Goal: Find specific page/section: Find specific page/section

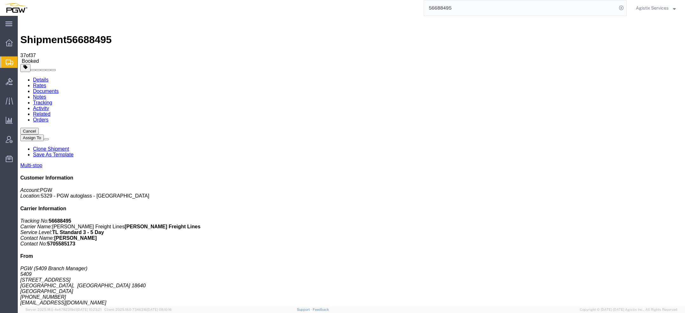
scroll to position [123, 0]
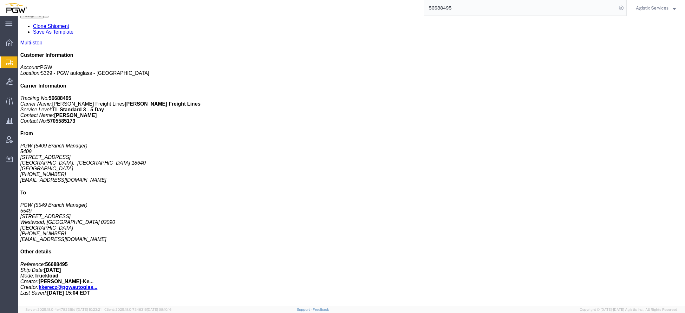
click at [643, 10] on span "Agistix Services" at bounding box center [652, 7] width 33 height 7
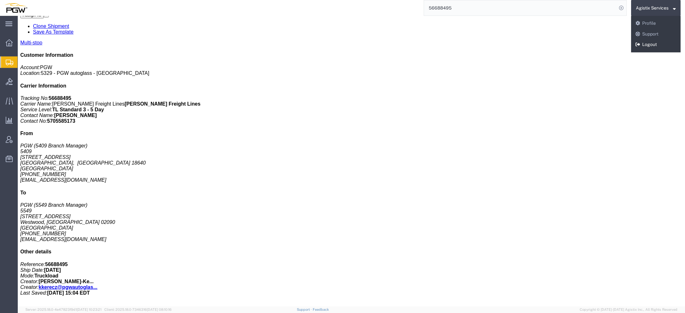
click at [648, 45] on link "Logout" at bounding box center [655, 44] width 49 height 11
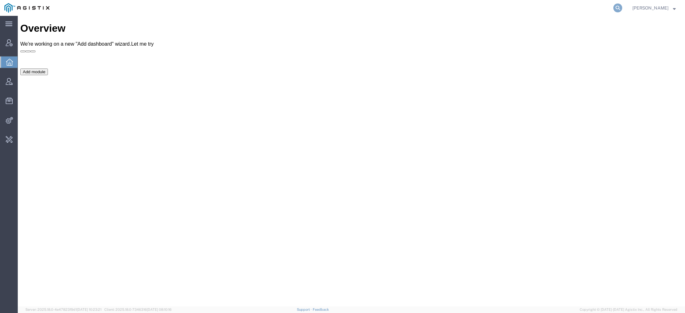
click at [620, 5] on icon at bounding box center [617, 7] width 9 height 9
paste input "113295"
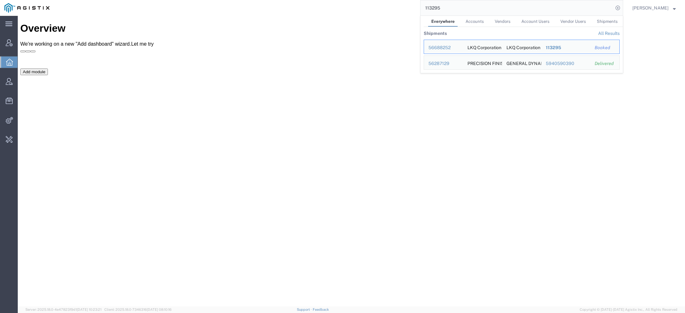
click at [276, 93] on div "Add module" at bounding box center [351, 115] width 662 height 95
drag, startPoint x: 439, startPoint y: 11, endPoint x: 392, endPoint y: 3, distance: 47.8
click at [392, 3] on div "113295 Everywhere Accounts Vendors Account Users Vendor Users Shipments Shipmen…" at bounding box center [338, 8] width 569 height 16
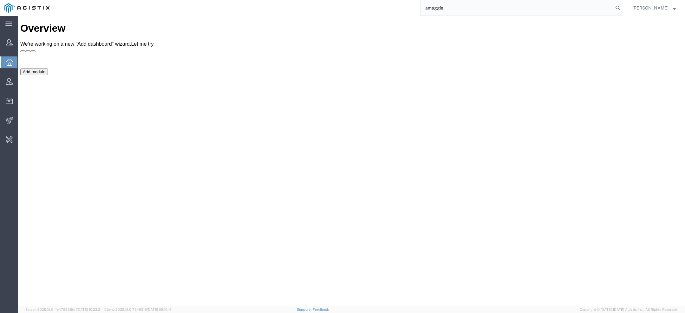
type input "amaggie"
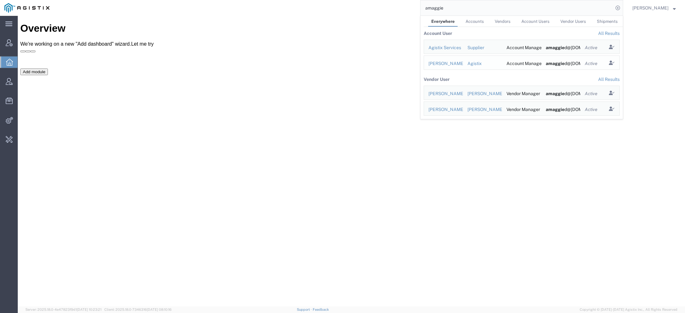
click at [444, 62] on div "[PERSON_NAME]" at bounding box center [443, 63] width 30 height 7
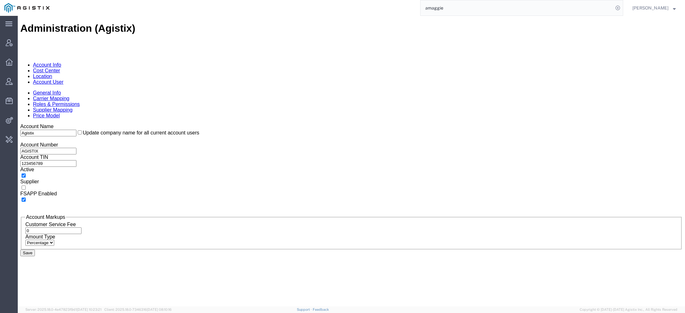
click at [63, 79] on link "Account User" at bounding box center [48, 81] width 30 height 5
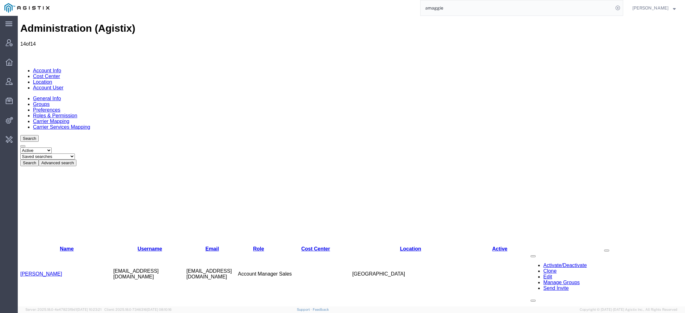
click at [45, 271] on link "[PERSON_NAME]" at bounding box center [41, 273] width 42 height 5
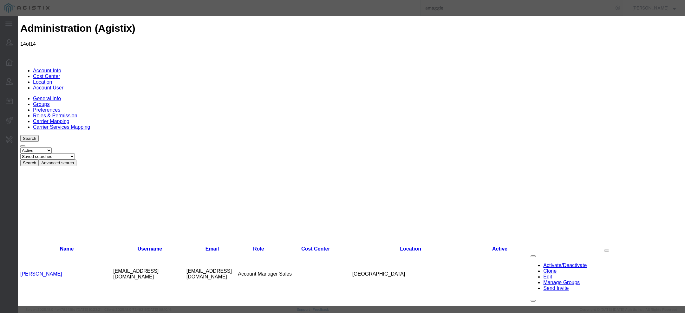
select select "COSTCENTER"
select select "38"
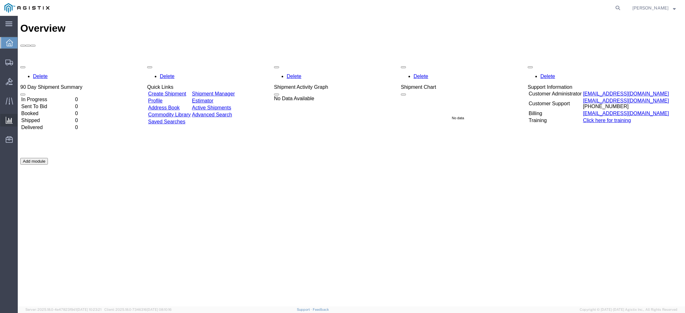
click at [0, 0] on span "Saved Reports" at bounding box center [0, 0] width 0 height 0
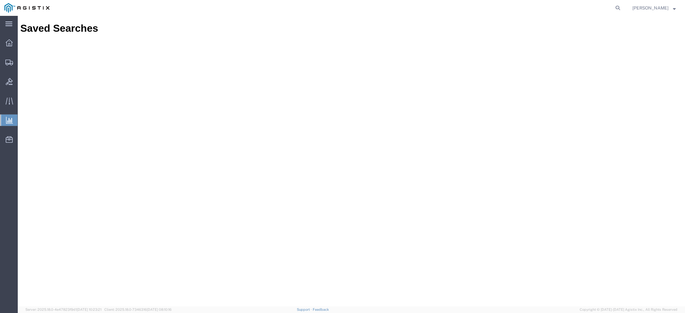
click at [0, 0] on span "Saved Reports" at bounding box center [0, 0] width 0 height 0
click at [658, 10] on span "[PERSON_NAME]" at bounding box center [650, 7] width 36 height 7
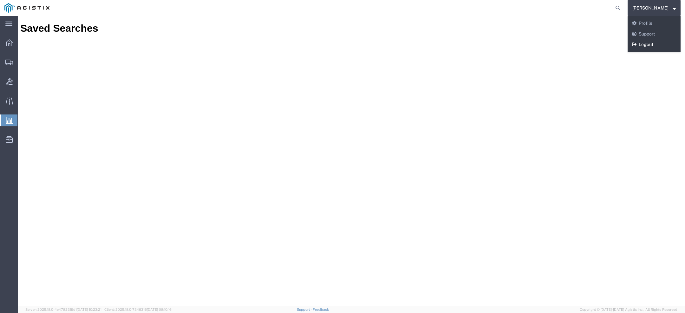
click at [650, 43] on link "Logout" at bounding box center [653, 44] width 53 height 11
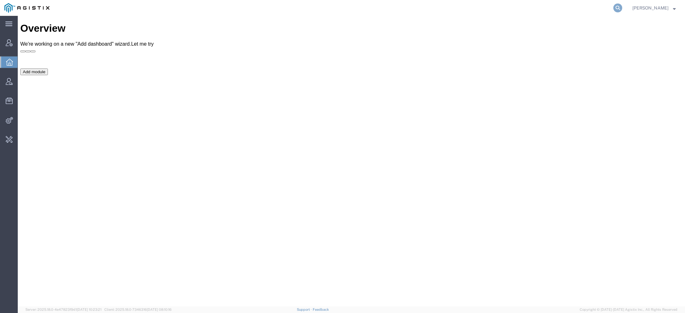
click at [618, 5] on icon at bounding box center [617, 7] width 9 height 9
paste input "712382606"
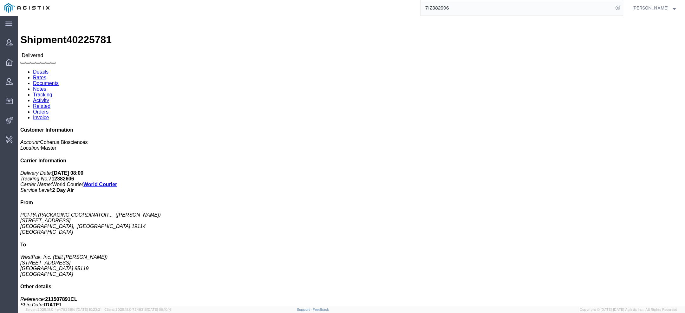
scroll to position [15, 0]
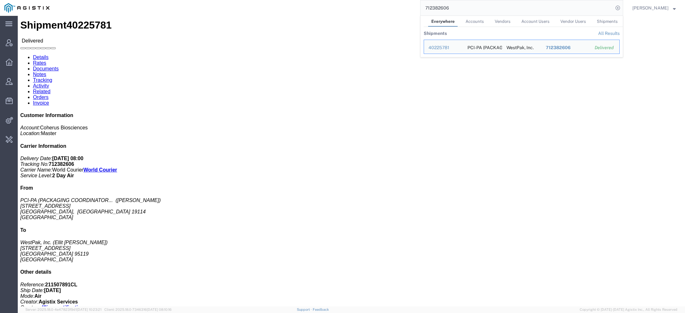
drag, startPoint x: 453, startPoint y: 11, endPoint x: 322, endPoint y: 5, distance: 131.4
click at [326, 5] on div "712382606 Everywhere Accounts Vendors Account Users Vendor Users Shipments Ship…" at bounding box center [338, 8] width 569 height 16
paste input "606X19640032"
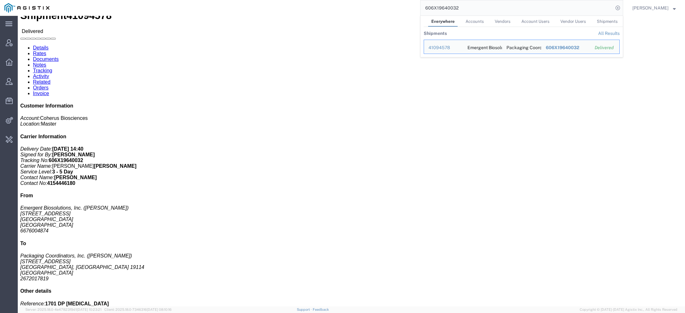
scroll to position [27, 0]
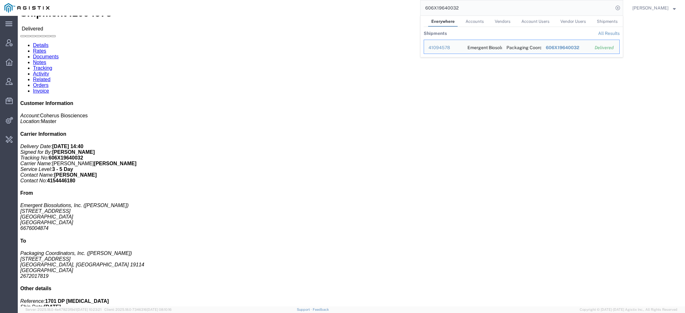
drag, startPoint x: 465, startPoint y: 9, endPoint x: 271, endPoint y: -8, distance: 194.8
click at [271, 0] on html "main_menu Created with Sketch. Collapse Menu Account Manager Overview Vendor Ma…" at bounding box center [342, 156] width 685 height 313
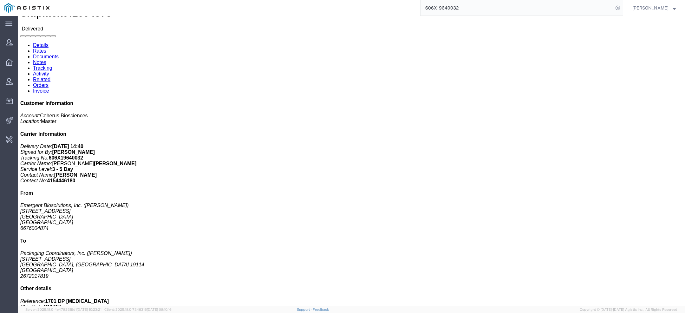
paste input "776000000000"
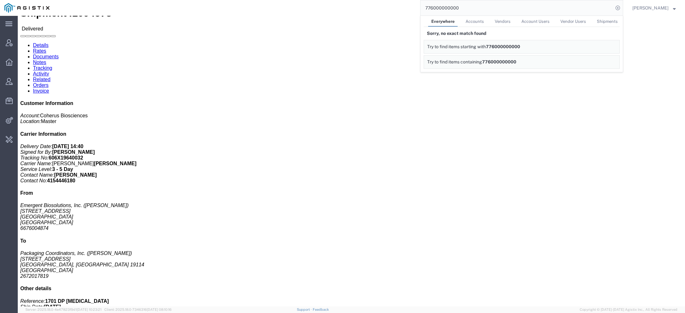
drag, startPoint x: 467, startPoint y: 4, endPoint x: 351, endPoint y: -3, distance: 115.9
click at [351, 0] on html "main_menu Created with Sketch. Collapse Menu Account Manager Overview Vendor Ma…" at bounding box center [342, 156] width 685 height 313
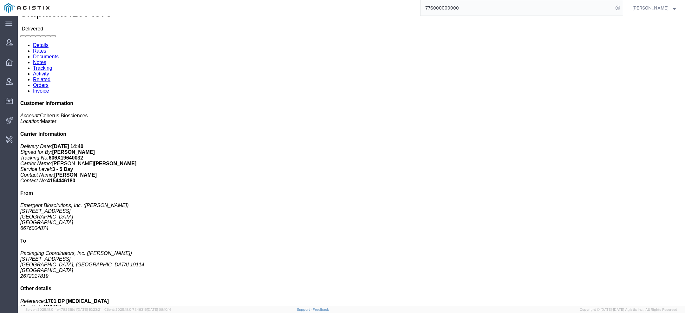
drag, startPoint x: 473, startPoint y: 7, endPoint x: 337, endPoint y: 8, distance: 136.0
click at [360, 7] on div "776000000000" at bounding box center [338, 8] width 569 height 16
paste input "56690467"
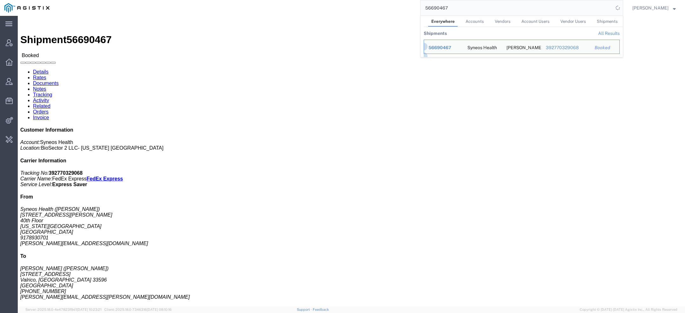
drag, startPoint x: 450, startPoint y: 11, endPoint x: 396, endPoint y: 1, distance: 54.8
click at [396, 1] on div "56690467 Everywhere Accounts Vendors Account Users Vendor Users Shipments Shipm…" at bounding box center [338, 8] width 569 height 16
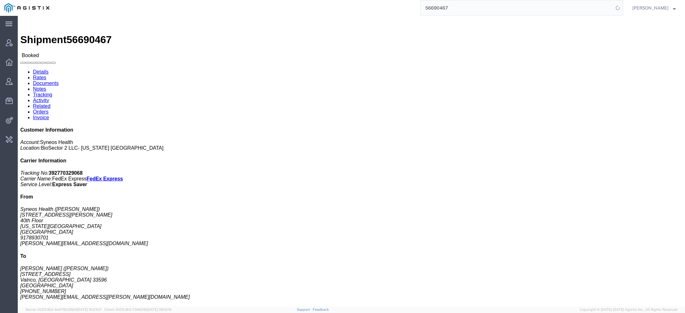
paste input "12130139"
type input "512130139"
